Goal: Find specific page/section: Find specific page/section

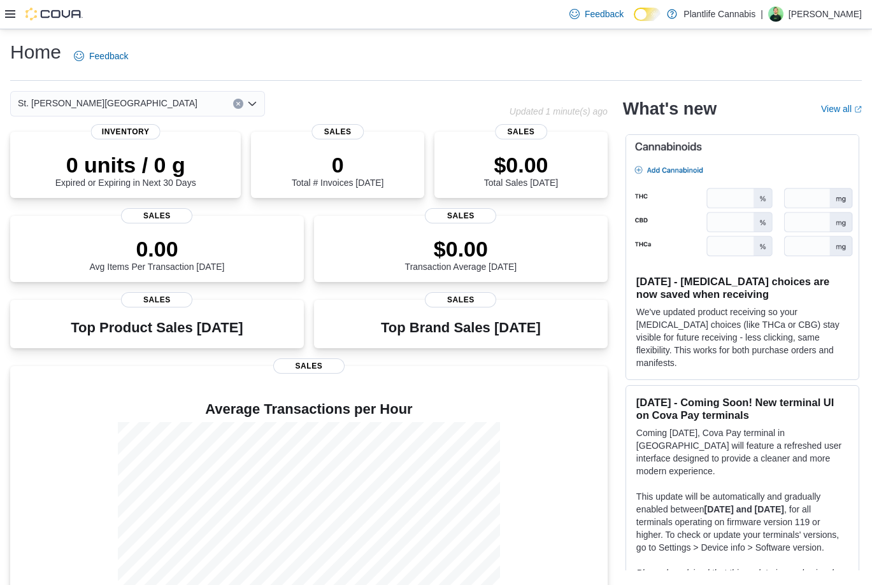
click at [176, 101] on div "St. [PERSON_NAME][GEOGRAPHIC_DATA]" at bounding box center [137, 103] width 255 height 25
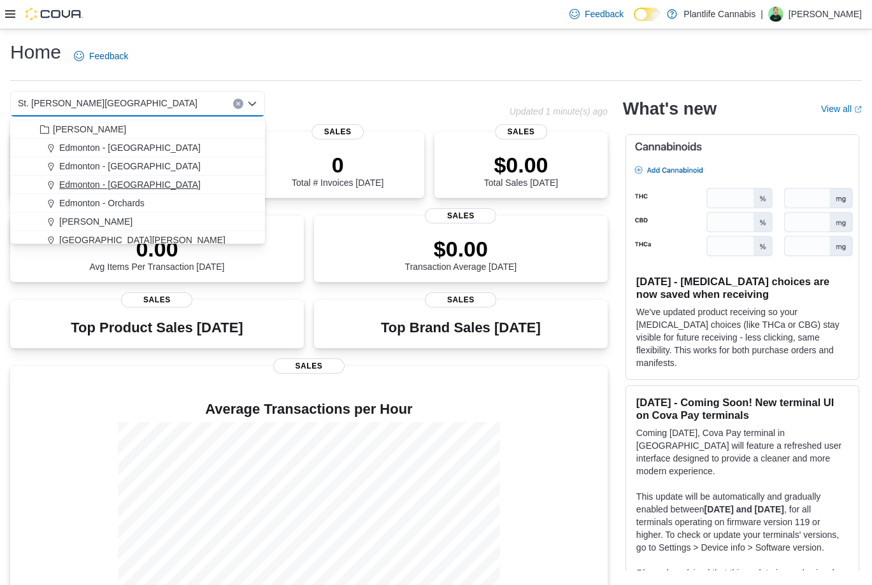
scroll to position [43, 0]
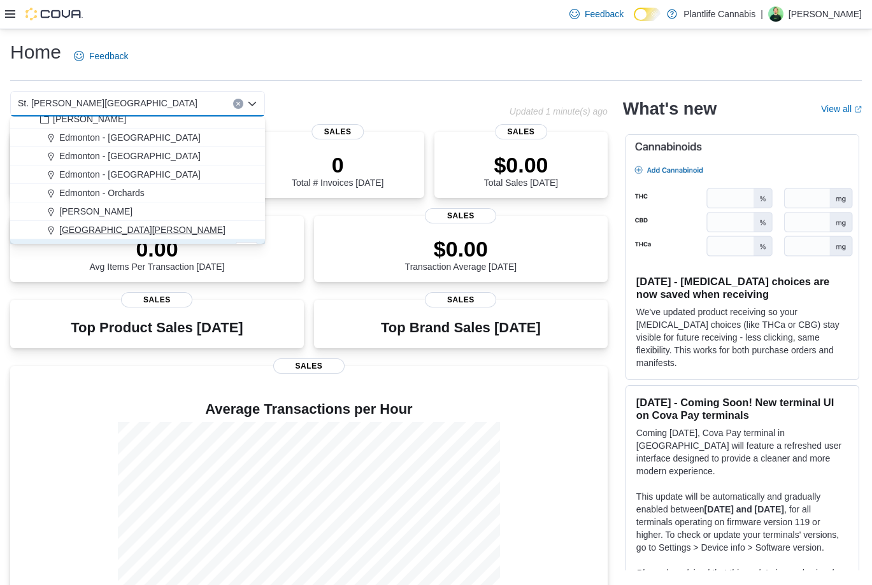
click at [134, 227] on span "[GEOGRAPHIC_DATA][PERSON_NAME]" at bounding box center [142, 230] width 166 height 13
